Goal: Check status

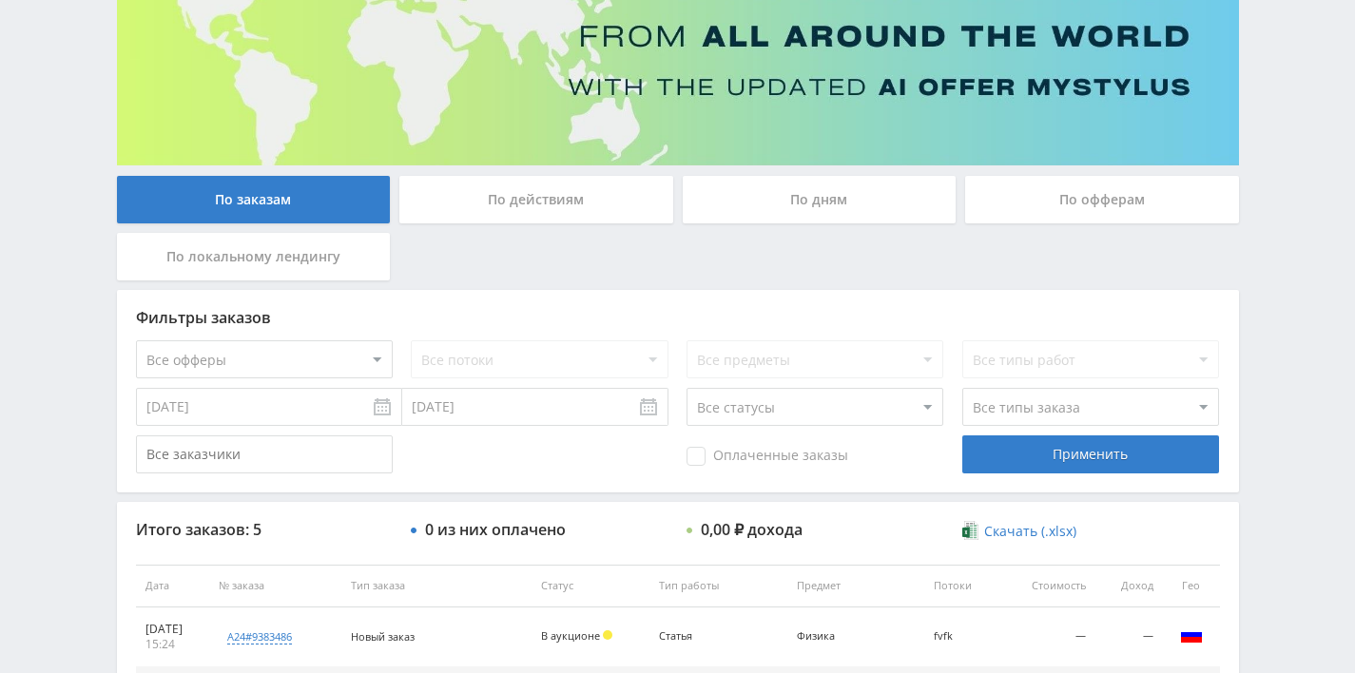
click at [798, 188] on div "По дням" at bounding box center [820, 200] width 274 height 48
click at [0, 0] on input "По дням" at bounding box center [0, 0] width 0 height 0
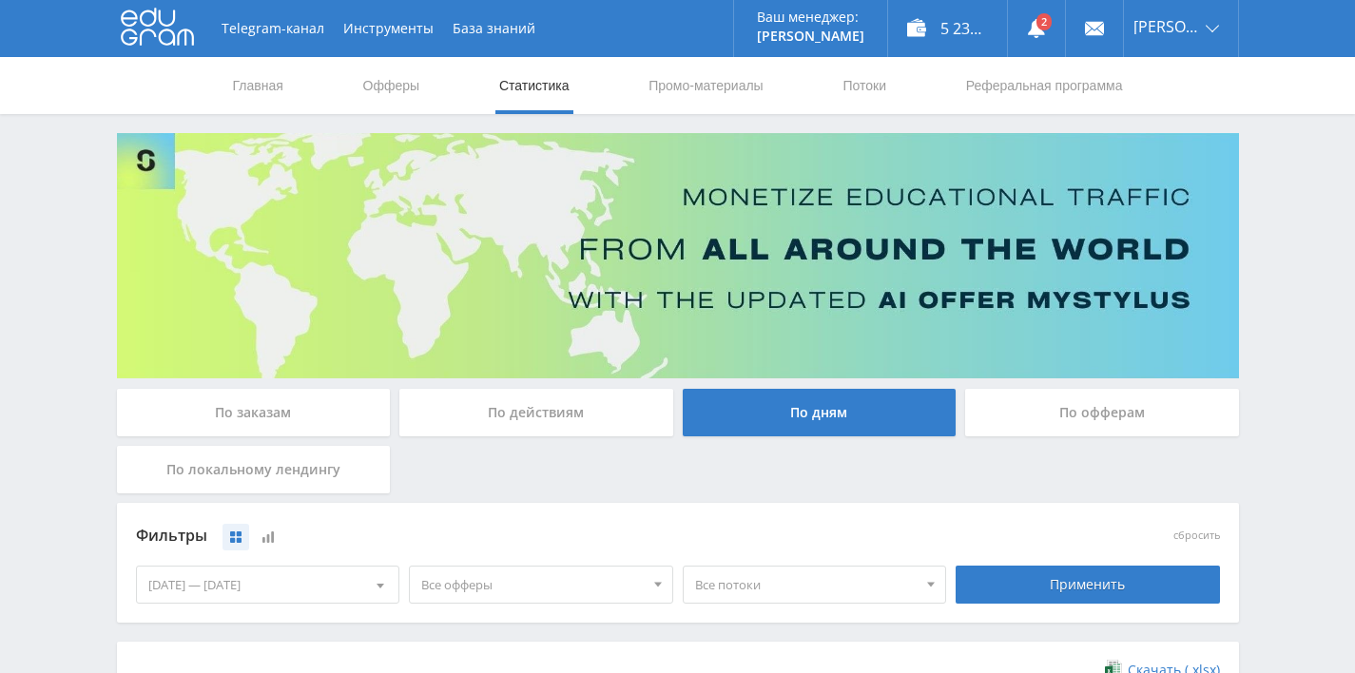
click at [274, 403] on div "По заказам" at bounding box center [254, 413] width 274 height 48
click at [0, 0] on input "По заказам" at bounding box center [0, 0] width 0 height 0
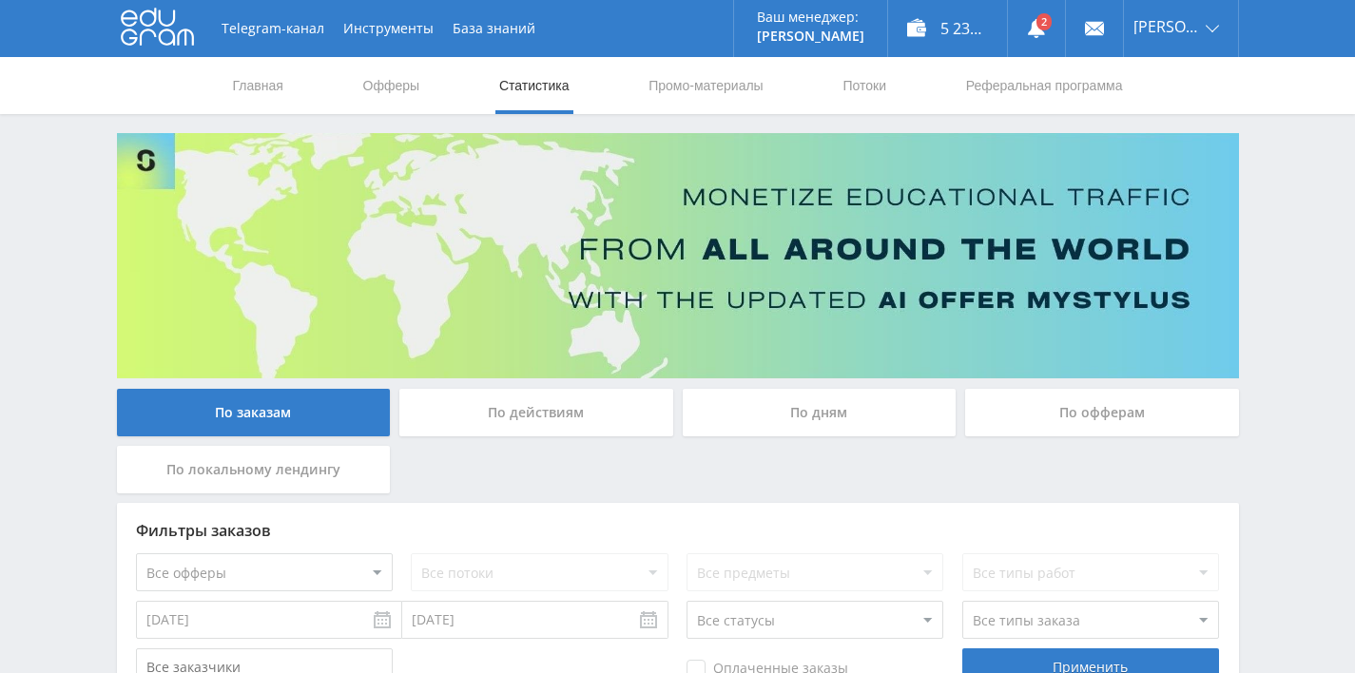
click at [792, 402] on div "По дням" at bounding box center [820, 413] width 274 height 48
click at [0, 0] on input "По дням" at bounding box center [0, 0] width 0 height 0
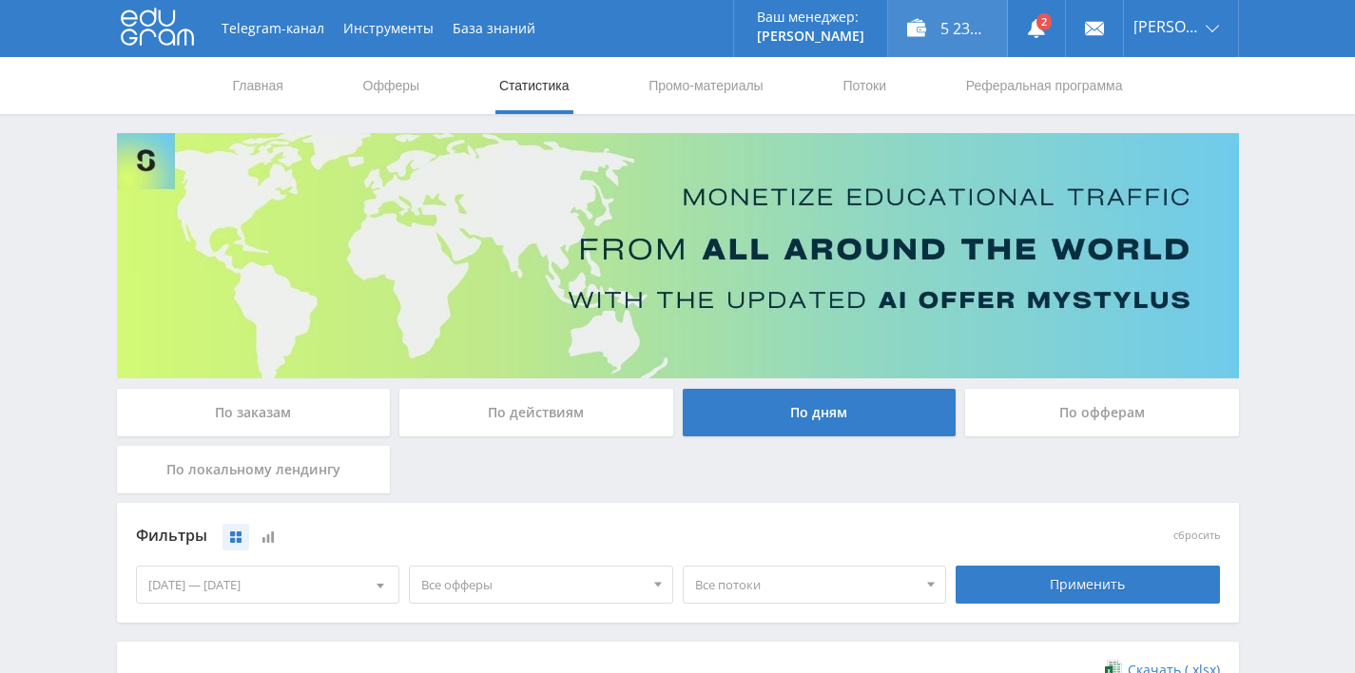
click at [956, 17] on div "5 239,00 ₽" at bounding box center [947, 28] width 119 height 57
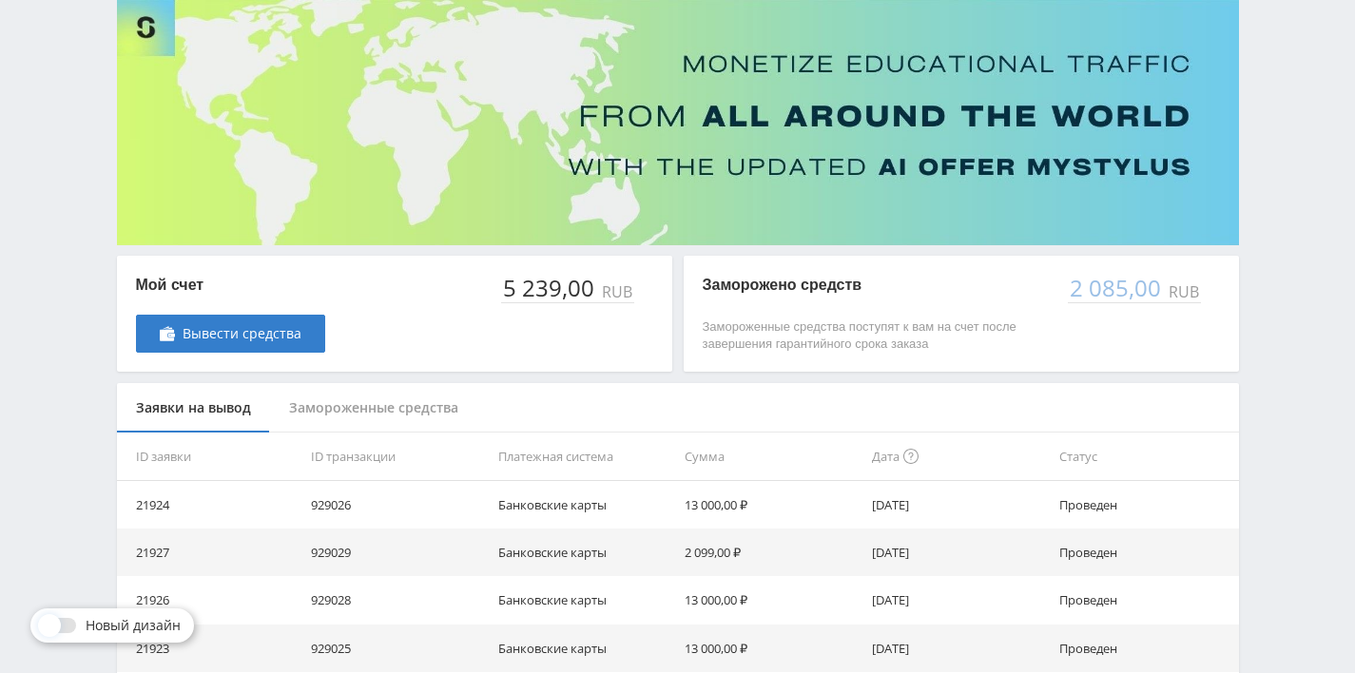
scroll to position [143, 0]
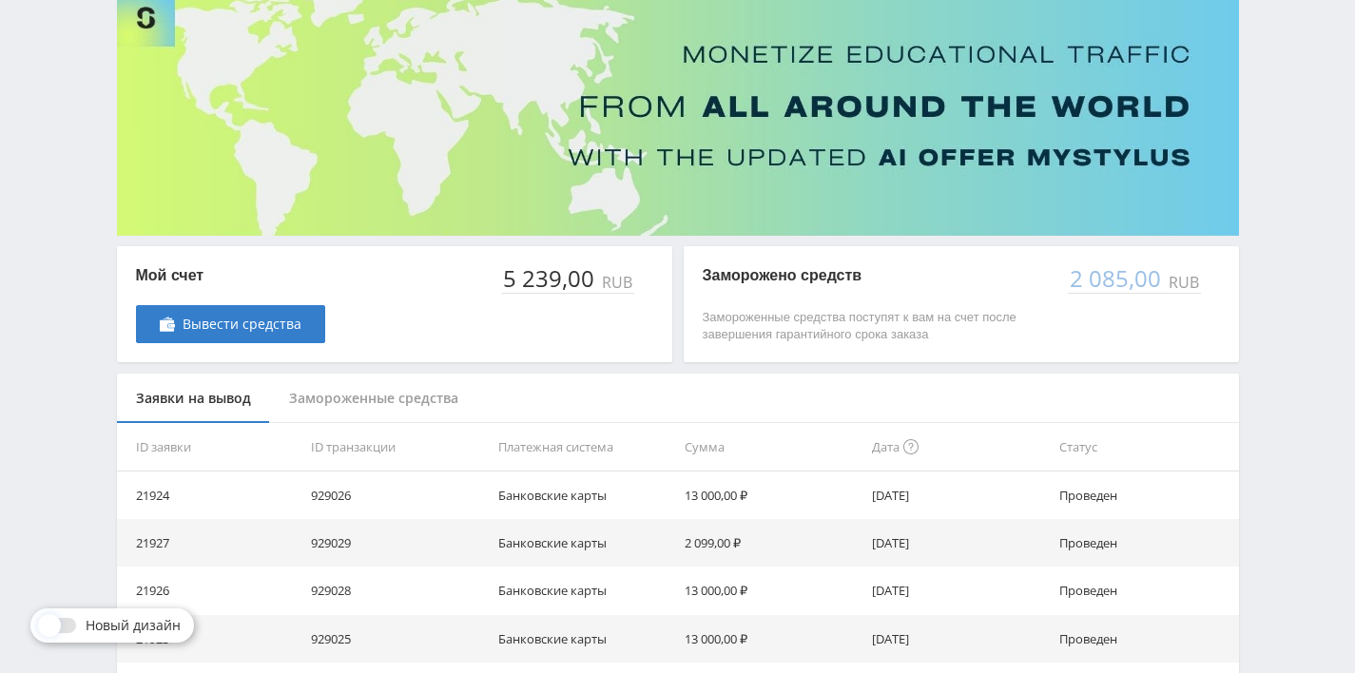
click at [356, 395] on div "Замороженные средства" at bounding box center [373, 399] width 207 height 50
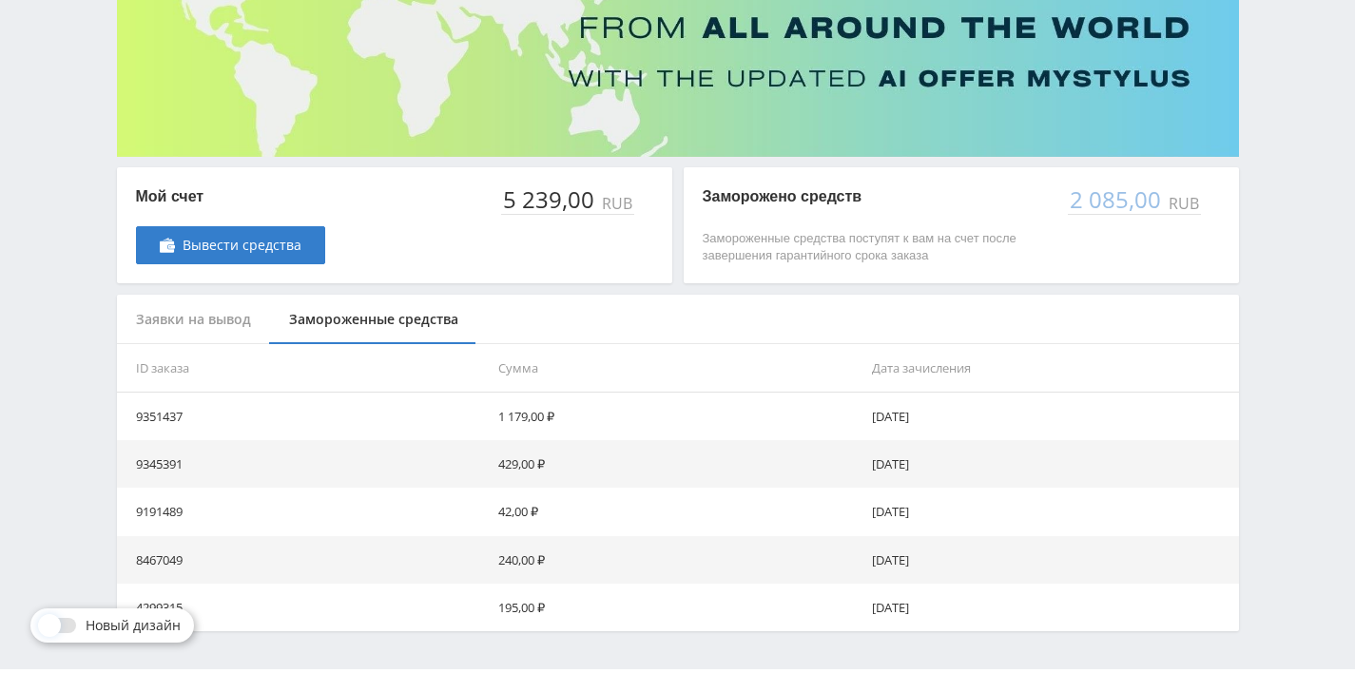
scroll to position [275, 0]
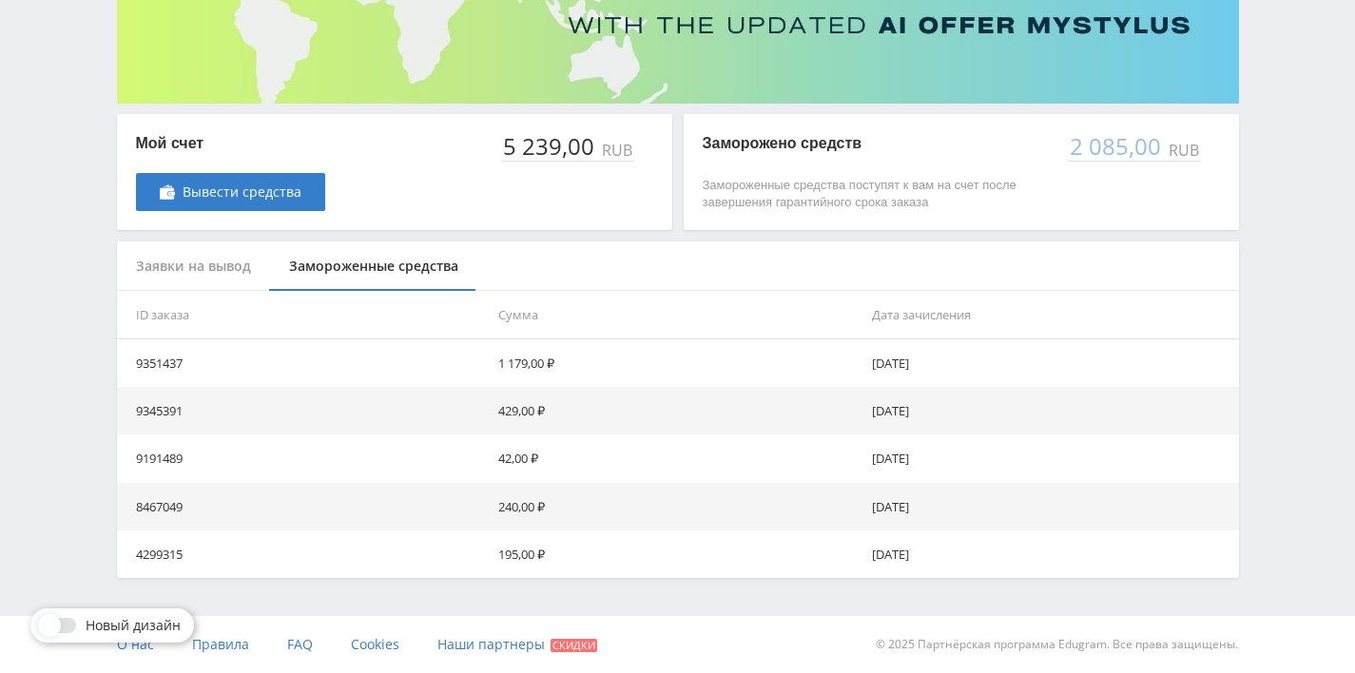
click at [174, 262] on div "Заявки на вывод" at bounding box center [193, 267] width 153 height 50
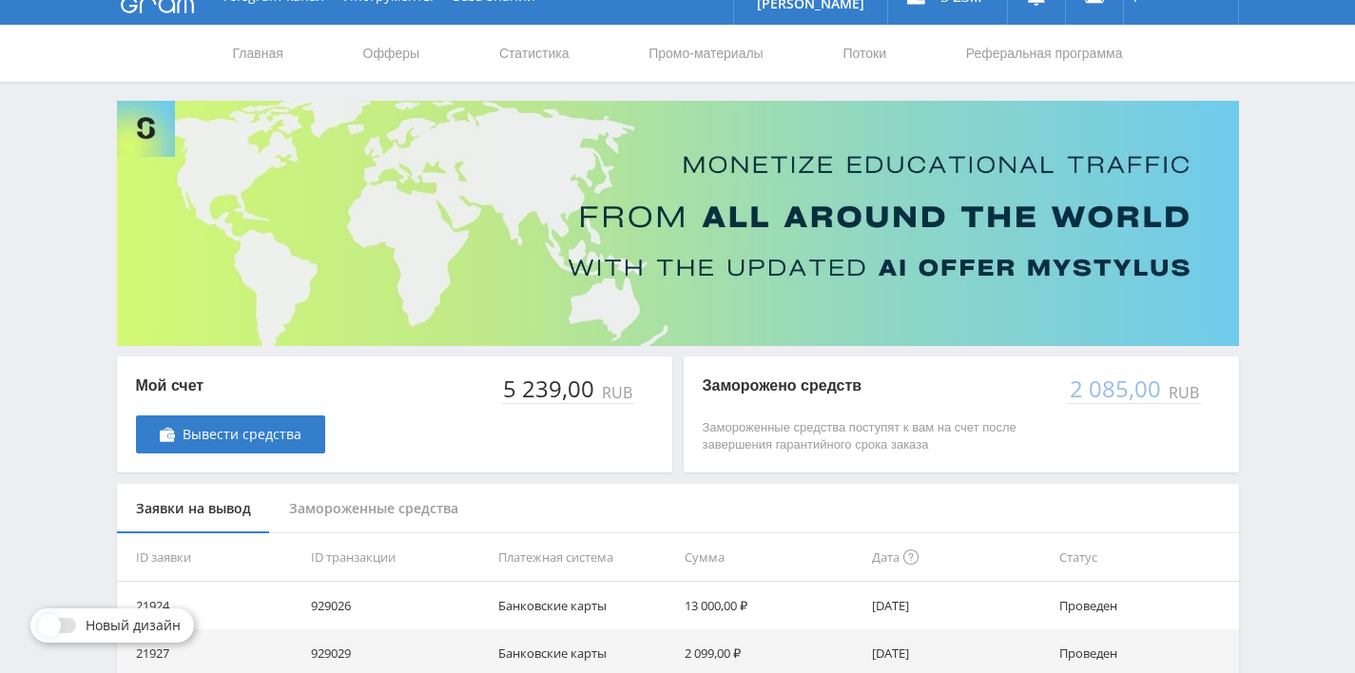
scroll to position [0, 0]
